Goal: Book appointment/travel/reservation

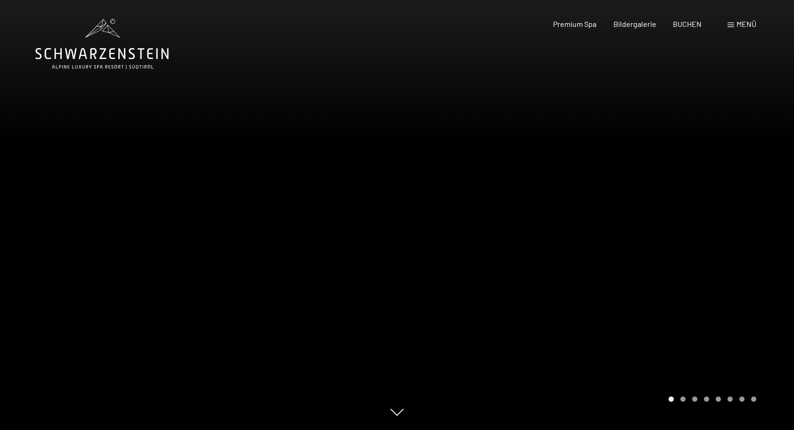
click at [768, 204] on div at bounding box center [595, 215] width 397 height 430
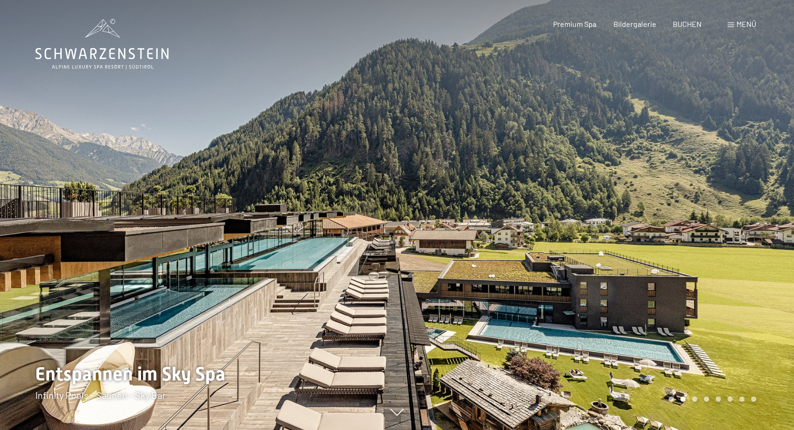
click at [761, 222] on div at bounding box center [595, 215] width 397 height 430
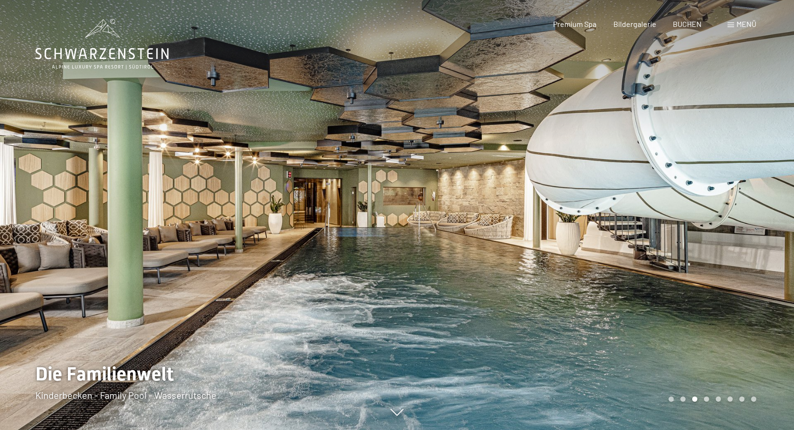
click at [755, 210] on div at bounding box center [595, 215] width 397 height 430
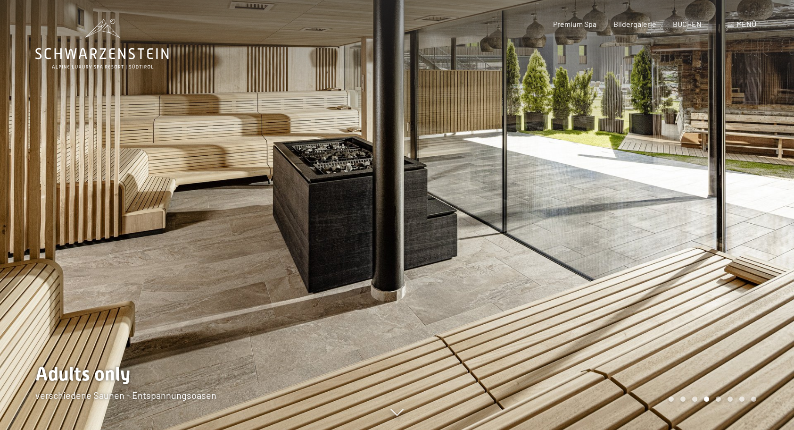
click at [751, 199] on div at bounding box center [595, 215] width 397 height 430
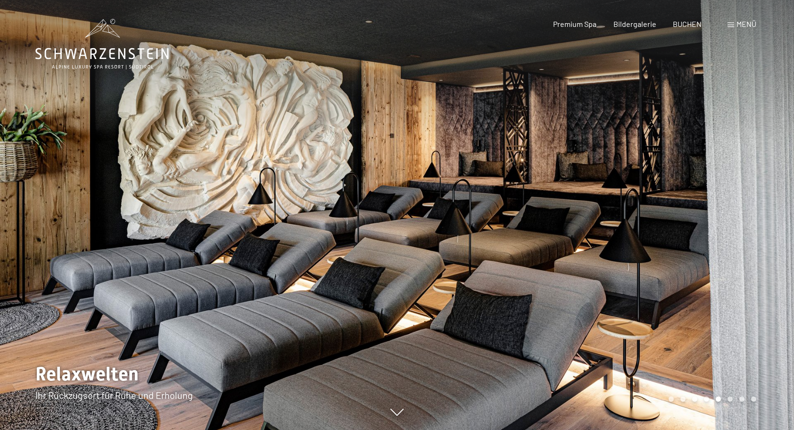
click at [753, 177] on div at bounding box center [595, 215] width 397 height 430
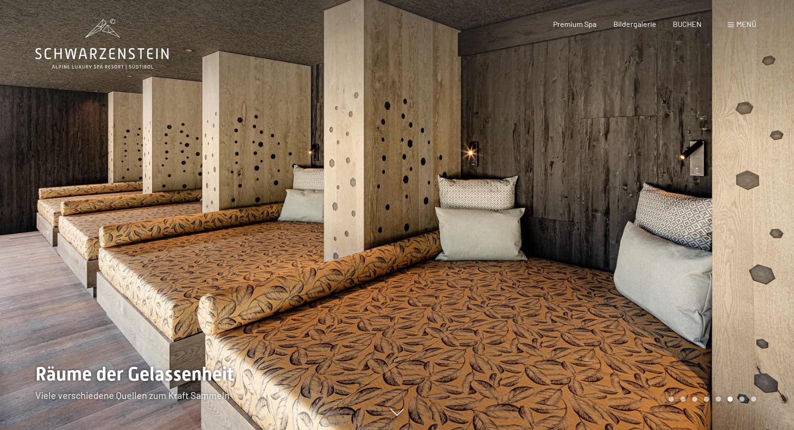
click at [740, 198] on div at bounding box center [595, 215] width 397 height 430
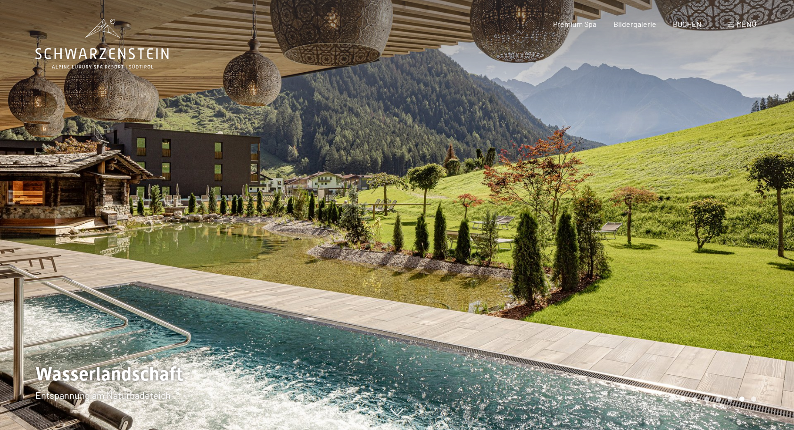
click at [738, 190] on div at bounding box center [595, 215] width 397 height 430
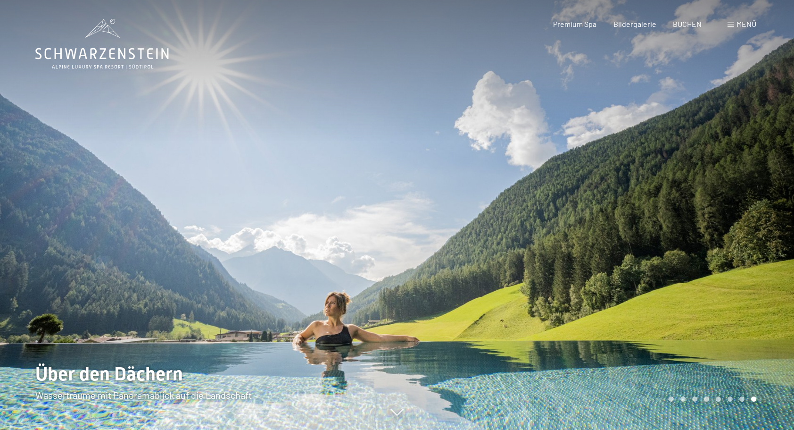
click at [736, 201] on div at bounding box center [595, 215] width 397 height 430
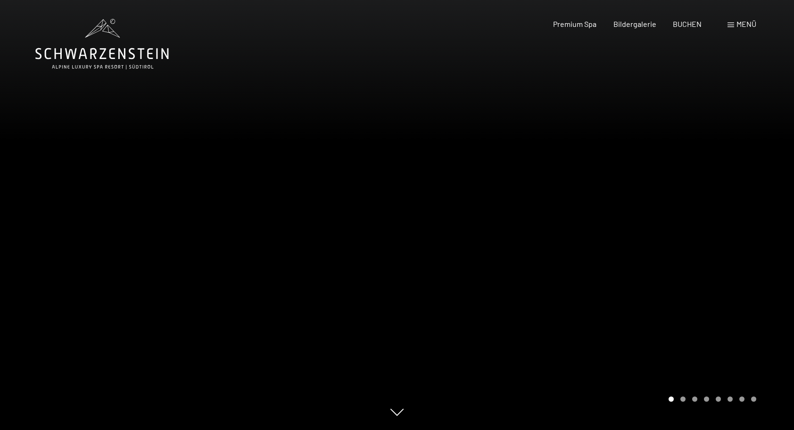
click at [737, 207] on div at bounding box center [595, 215] width 397 height 430
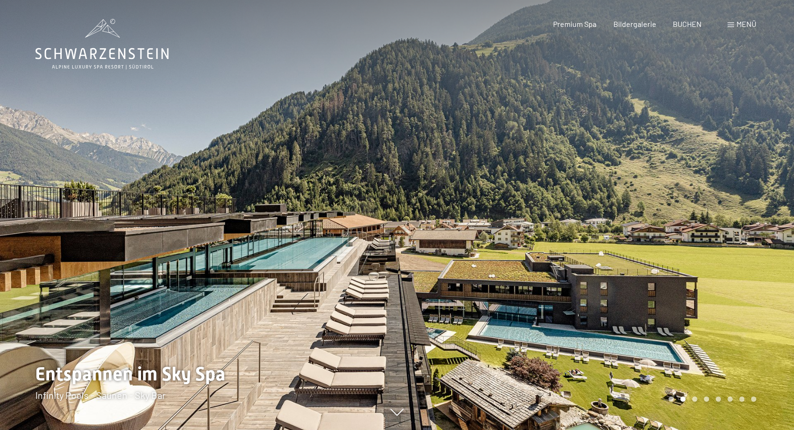
click at [735, 207] on div at bounding box center [595, 215] width 397 height 430
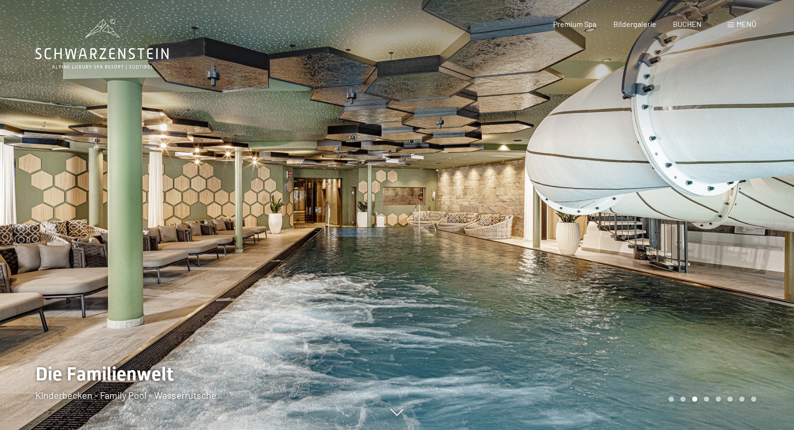
click at [736, 205] on div at bounding box center [595, 215] width 397 height 430
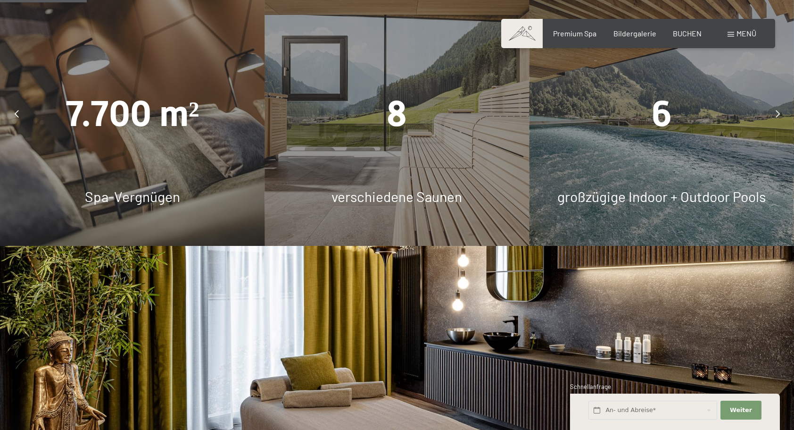
scroll to position [738, 0]
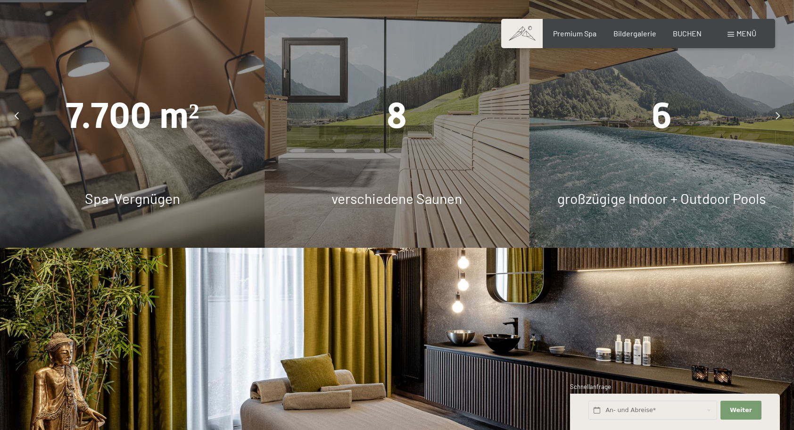
click at [768, 124] on div at bounding box center [778, 116] width 24 height 24
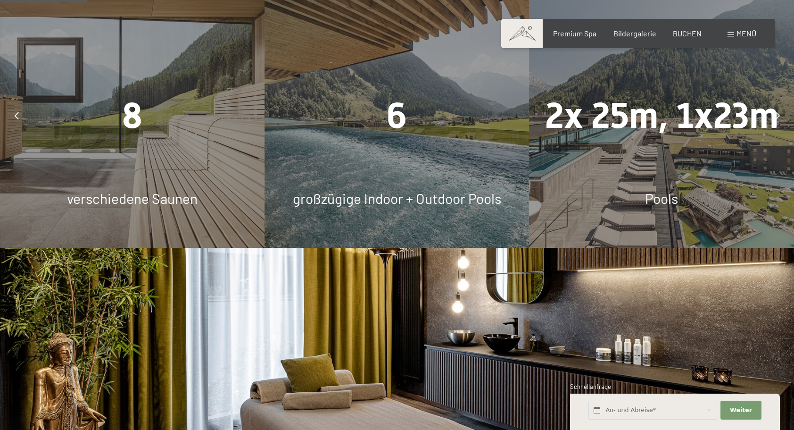
click at [767, 123] on div at bounding box center [778, 116] width 24 height 24
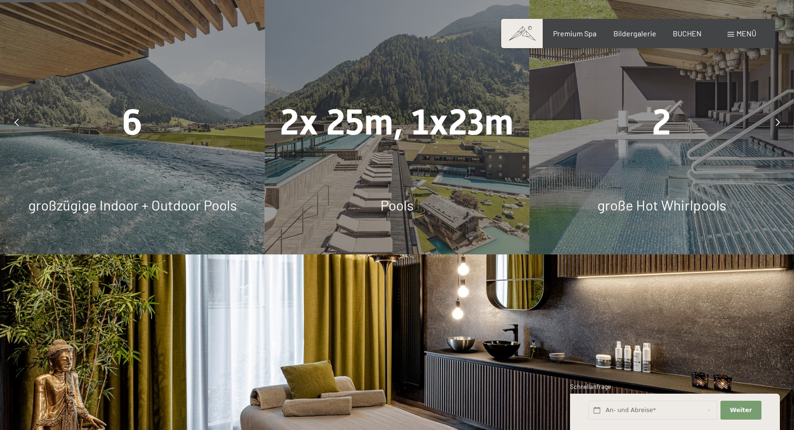
scroll to position [719, 0]
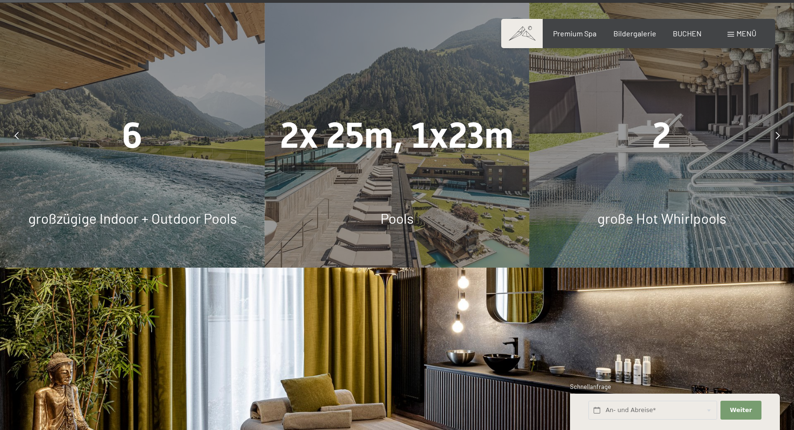
click at [774, 133] on div at bounding box center [778, 136] width 24 height 24
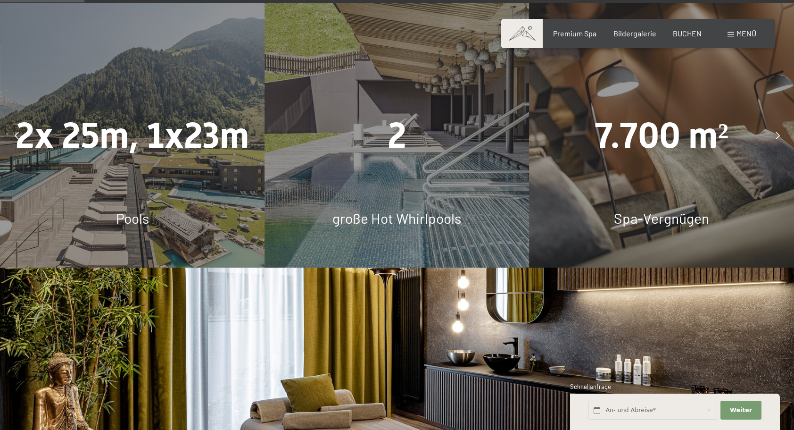
click at [774, 130] on div at bounding box center [778, 136] width 24 height 24
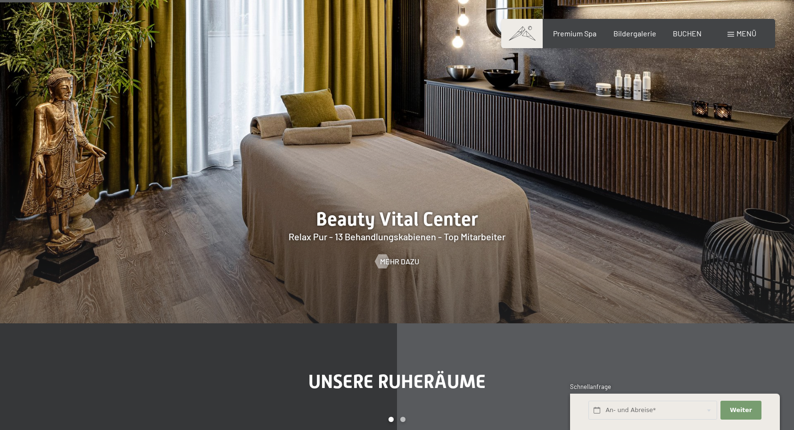
scroll to position [1006, 0]
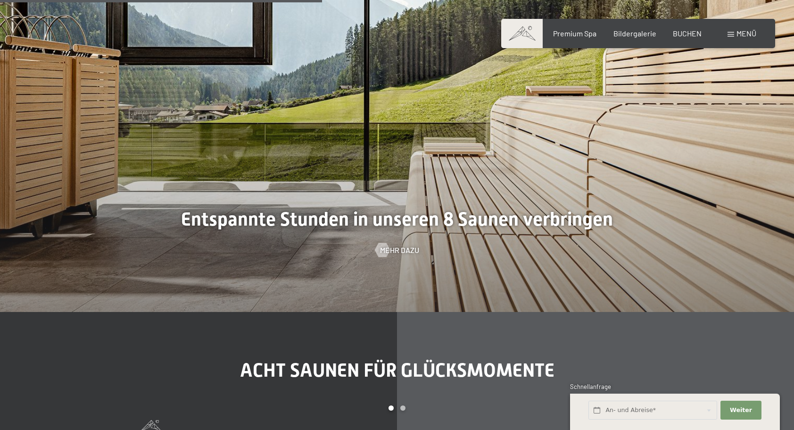
click at [747, 238] on div at bounding box center [397, 97] width 794 height 430
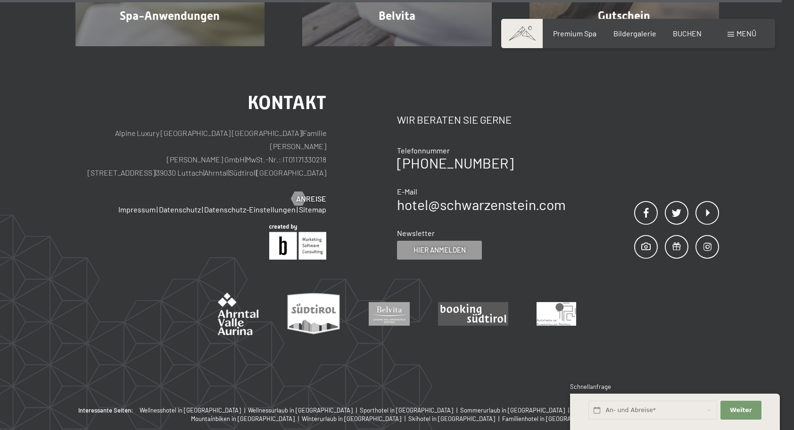
scroll to position [5817, 0]
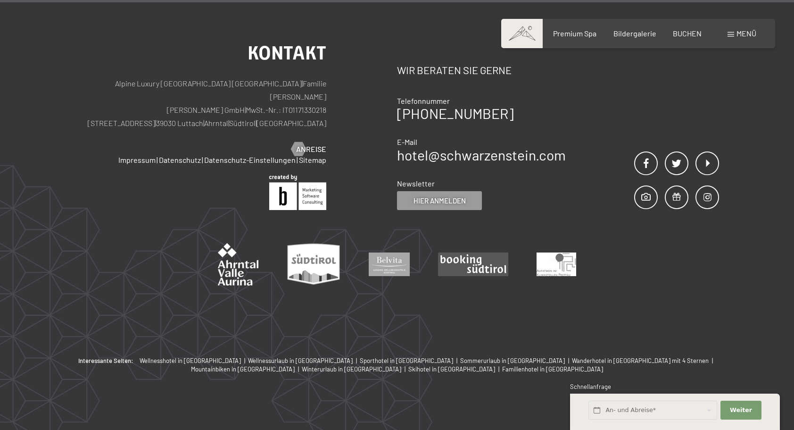
click at [742, 38] on div "Menü" at bounding box center [741, 33] width 29 height 10
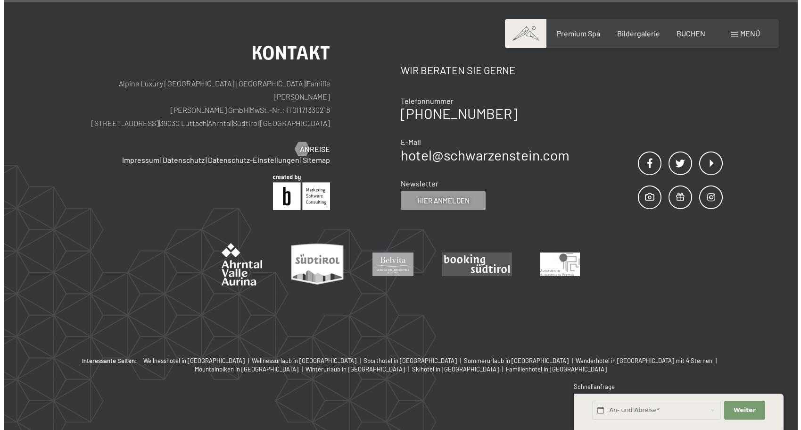
scroll to position [5833, 0]
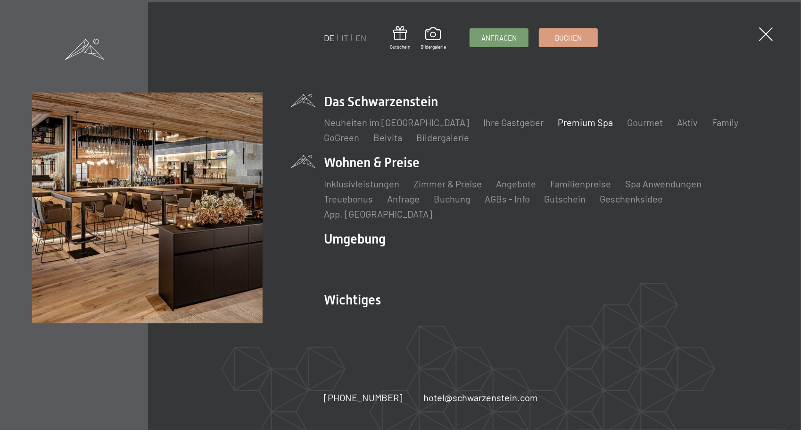
click at [393, 176] on li "Wohnen & Preise Inklusivleistungen Zimmer & Preise Liste Angebote Liste Familie…" at bounding box center [546, 186] width 445 height 66
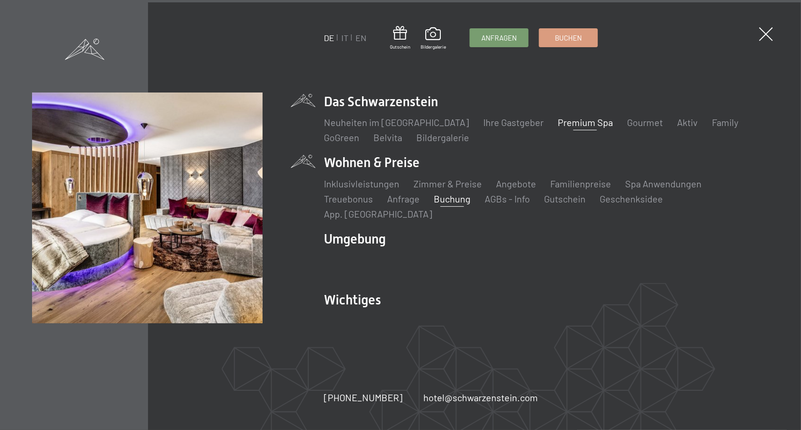
click at [454, 203] on link "Buchung" at bounding box center [452, 198] width 37 height 11
click at [471, 189] on link "Zimmer & Preise" at bounding box center [447, 183] width 68 height 11
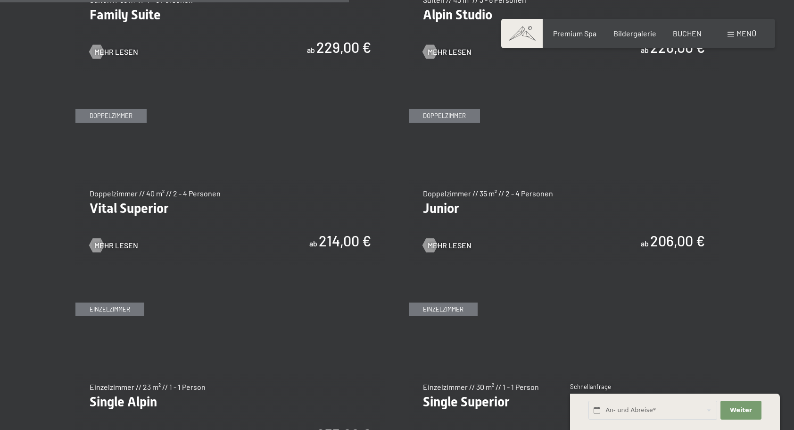
scroll to position [1300, 0]
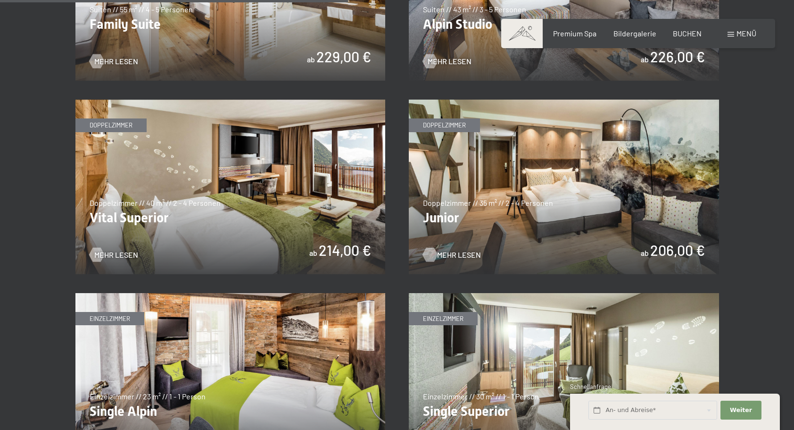
click at [454, 256] on span "Mehr Lesen" at bounding box center [459, 254] width 44 height 10
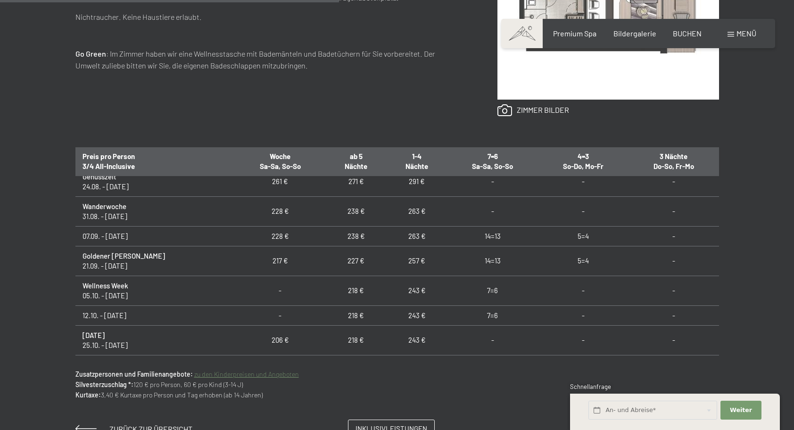
scroll to position [10, 0]
click at [697, 201] on td "-" at bounding box center [673, 212] width 91 height 30
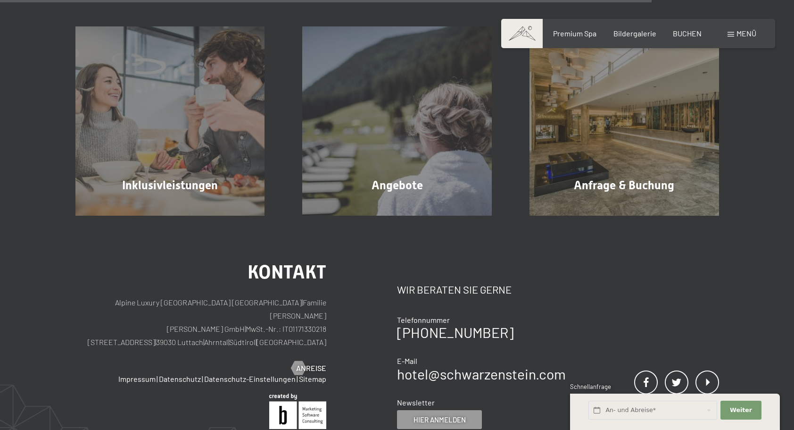
scroll to position [1018, 0]
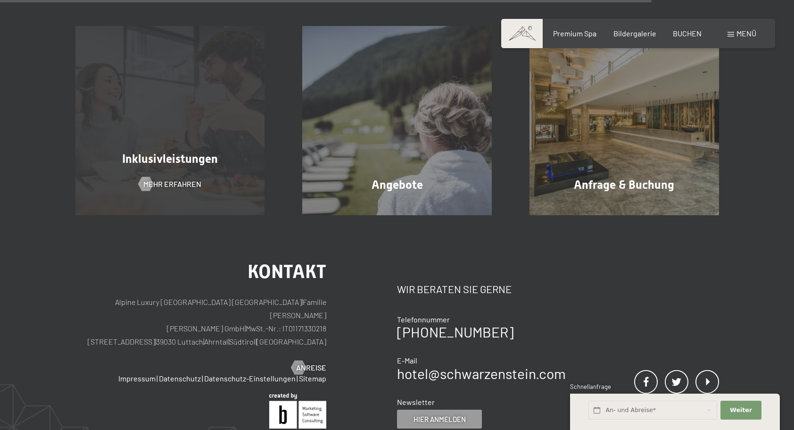
click at [111, 116] on div "Inklusivleistungen Mehr erfahren" at bounding box center [170, 121] width 227 height 190
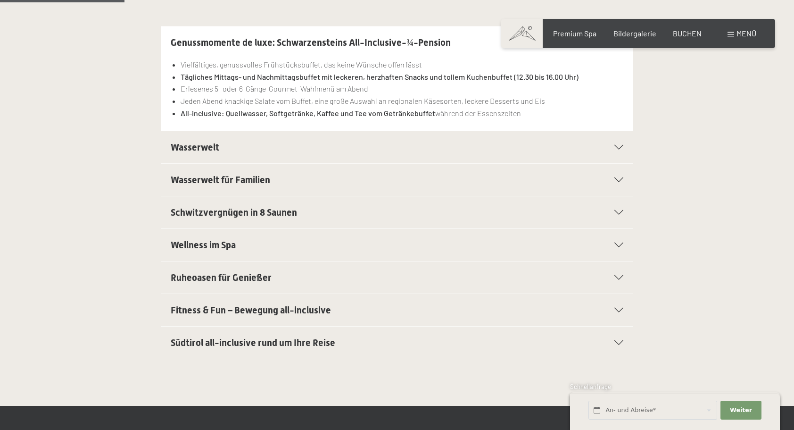
scroll to position [277, 0]
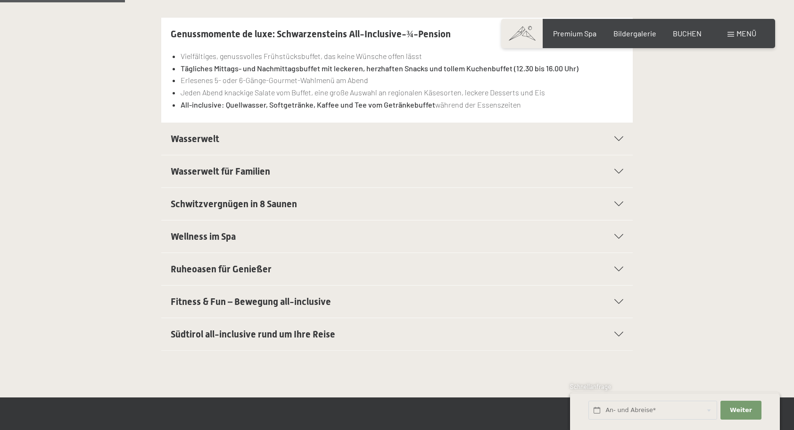
click at [613, 141] on div "Wasserwelt" at bounding box center [397, 139] width 453 height 32
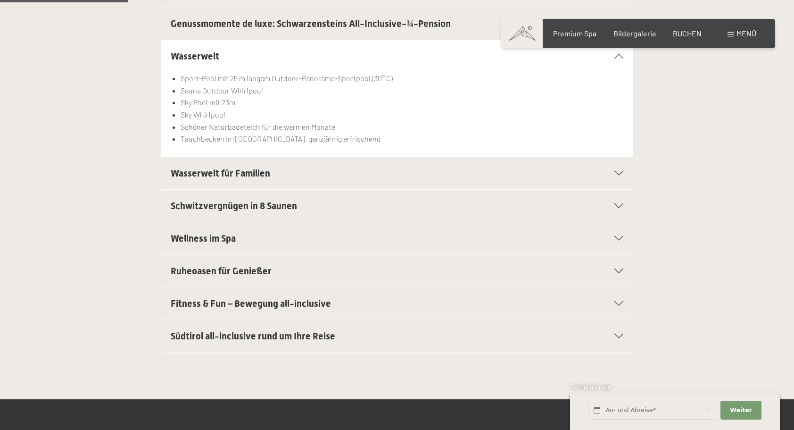
scroll to position [287, 0]
click at [619, 173] on icon at bounding box center [618, 173] width 9 height 5
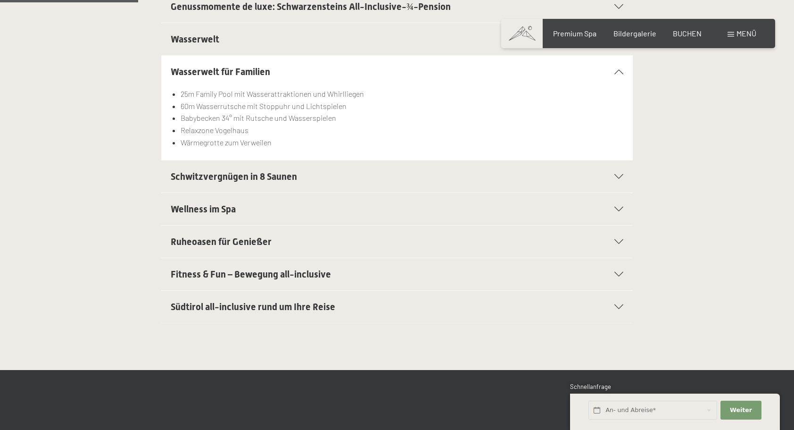
scroll to position [308, 0]
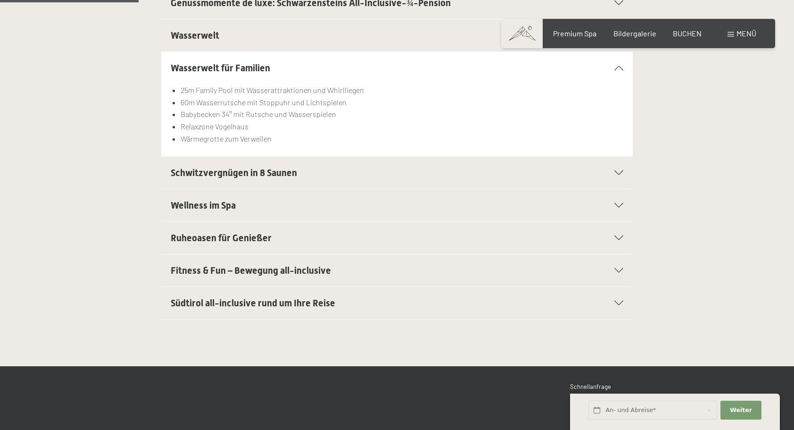
click at [619, 172] on icon at bounding box center [618, 172] width 9 height 5
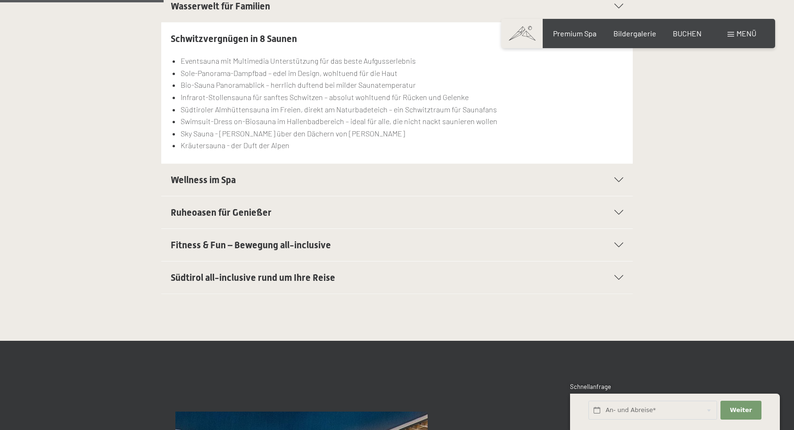
scroll to position [371, 0]
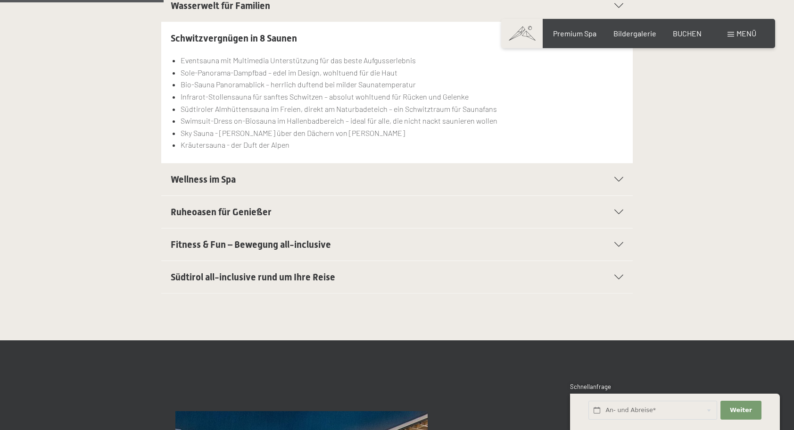
click at [619, 177] on icon at bounding box center [618, 179] width 9 height 5
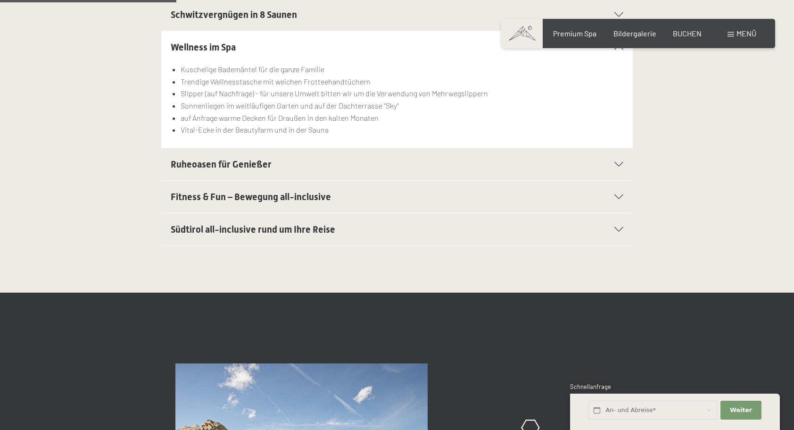
scroll to position [395, 0]
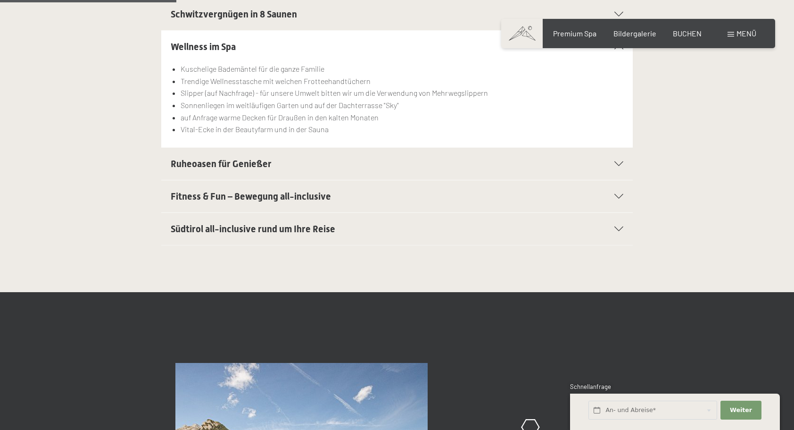
click at [617, 161] on icon at bounding box center [618, 163] width 9 height 5
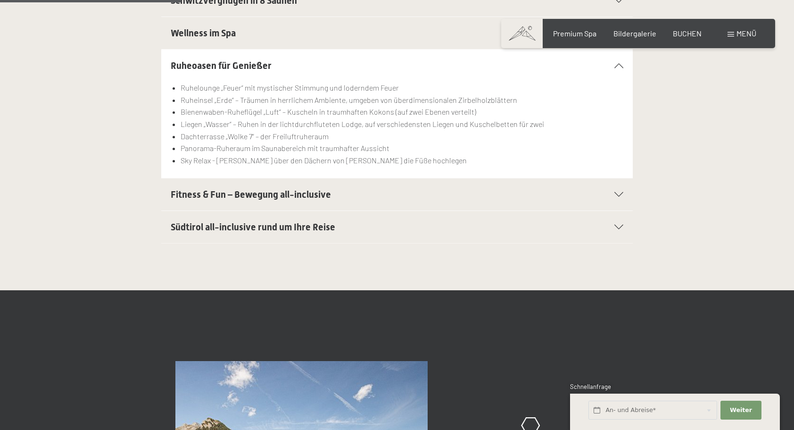
scroll to position [410, 0]
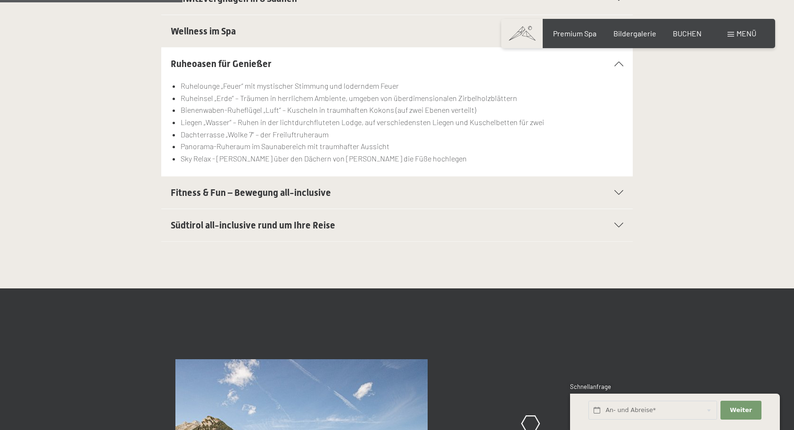
click at [615, 198] on div "Fitness & Fun – Bewegung all-inclusive" at bounding box center [397, 192] width 453 height 32
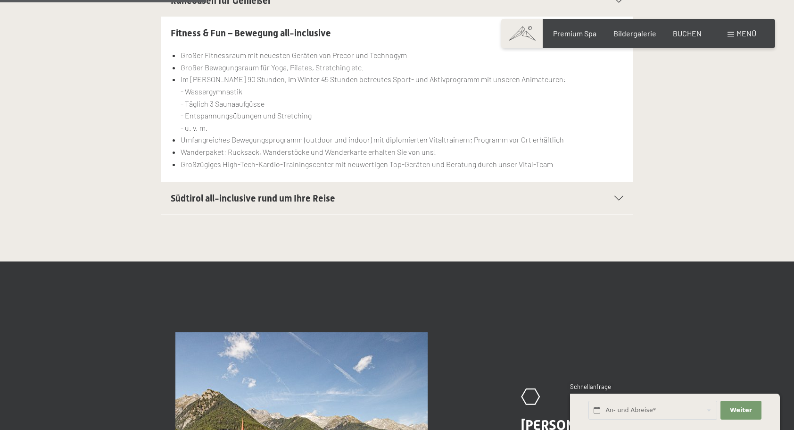
click at [620, 206] on div "Südtirol all-inclusive rund um Ihre Reise" at bounding box center [397, 198] width 453 height 32
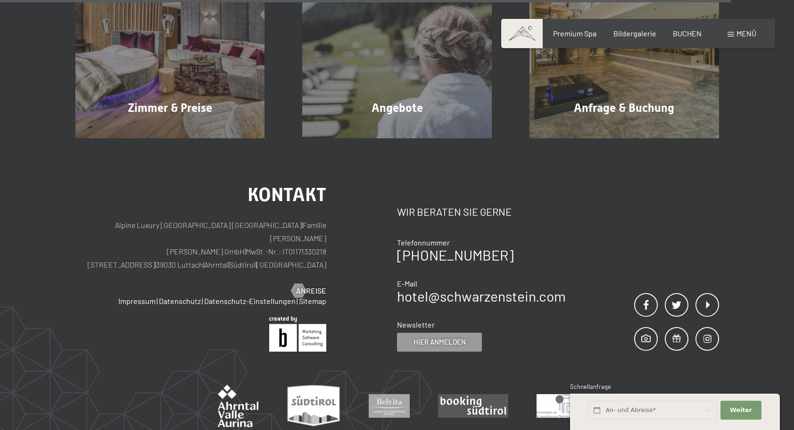
scroll to position [1650, 0]
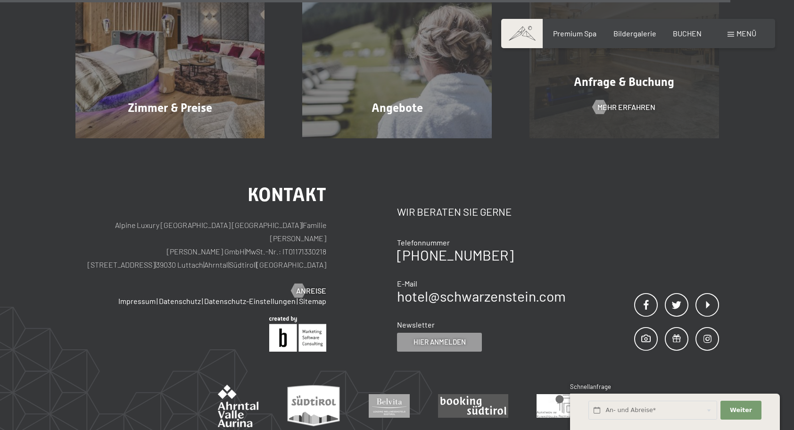
click at [653, 89] on span "Anfrage & Buchung" at bounding box center [624, 82] width 100 height 14
